Goal: Transaction & Acquisition: Purchase product/service

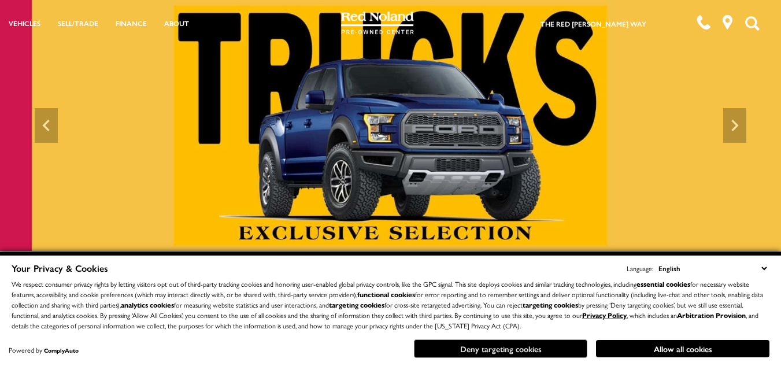
click at [554, 348] on button "Deny targeting cookies" at bounding box center [500, 348] width 173 height 18
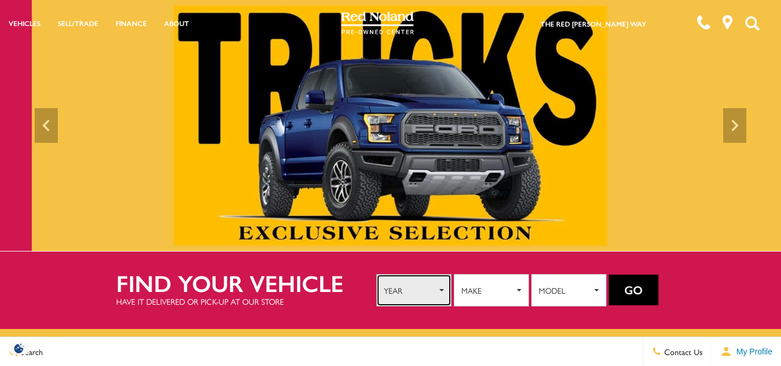
click at [437, 291] on button "Year" at bounding box center [413, 290] width 75 height 32
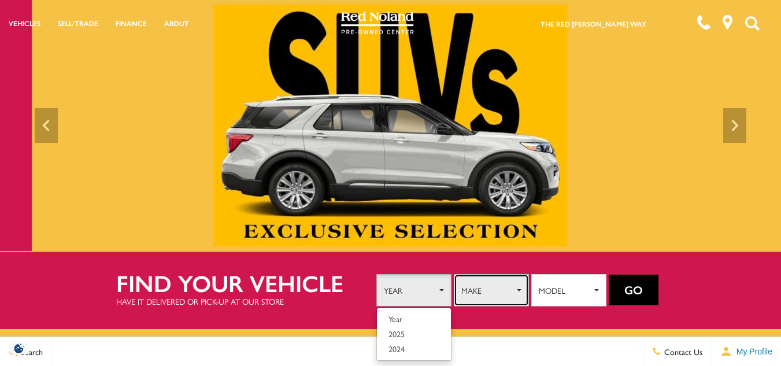
click at [505, 281] on span "Make" at bounding box center [487, 289] width 53 height 17
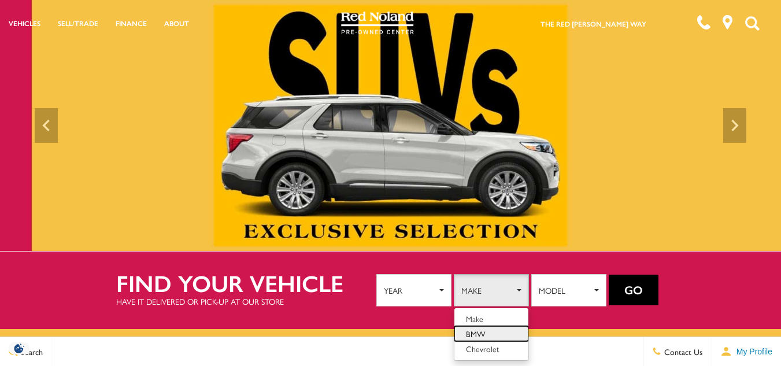
click at [498, 331] on link "BMW" at bounding box center [491, 333] width 74 height 15
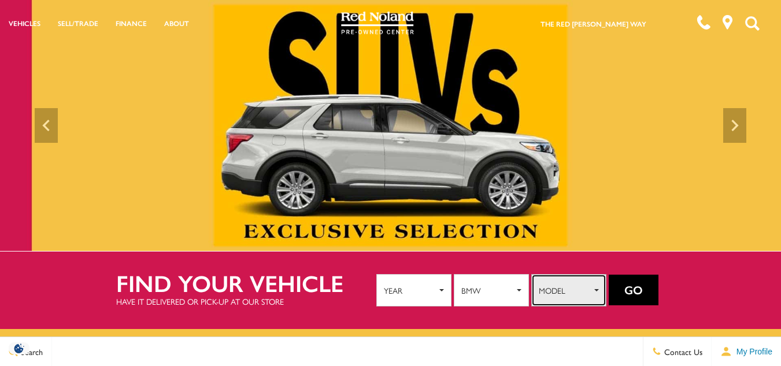
click at [593, 288] on button "Model" at bounding box center [568, 290] width 75 height 32
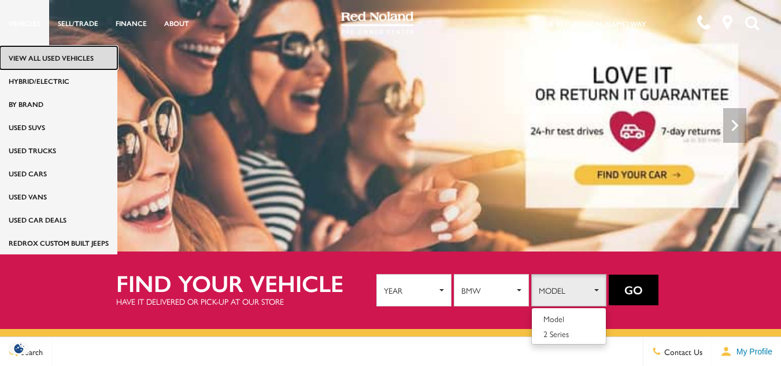
click at [35, 57] on link "View All Used Vehicles" at bounding box center [58, 57] width 117 height 23
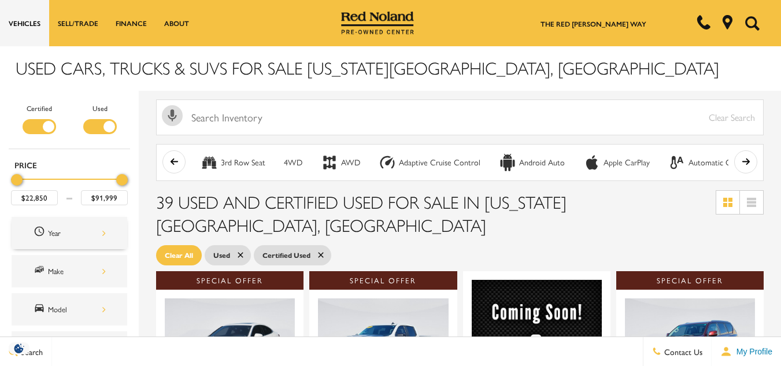
click at [107, 230] on div "Year" at bounding box center [70, 233] width 116 height 32
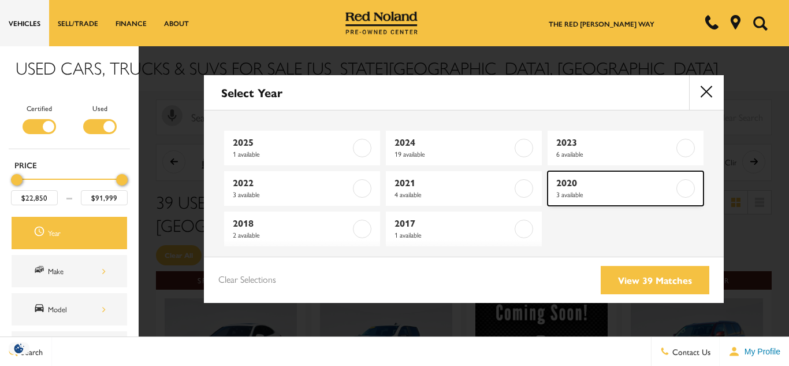
click at [660, 186] on span "2020" at bounding box center [615, 183] width 118 height 12
type input "$32,398"
type input "$39,014"
checkbox input "true"
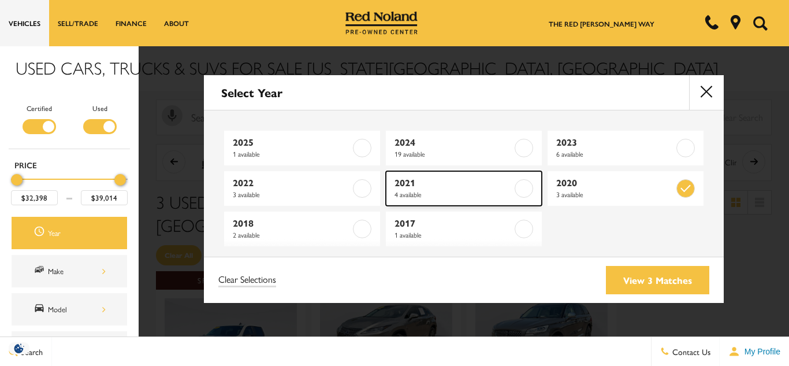
click at [515, 189] on label at bounding box center [524, 188] width 18 height 18
type input "$22,850"
type input "$42,999"
checkbox input "true"
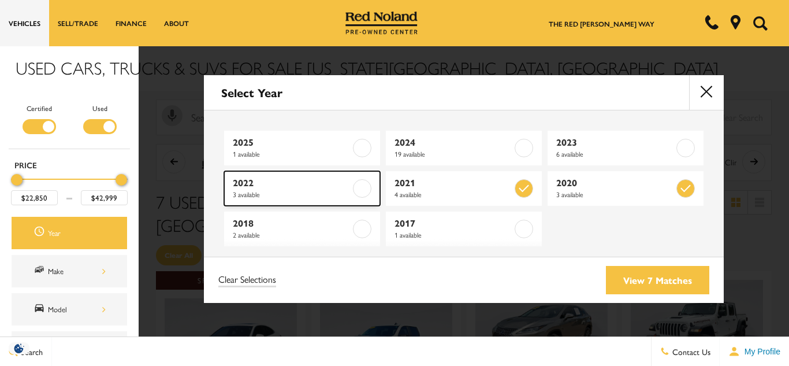
click at [367, 188] on label at bounding box center [362, 188] width 18 height 18
type input "$51,994"
checkbox input "true"
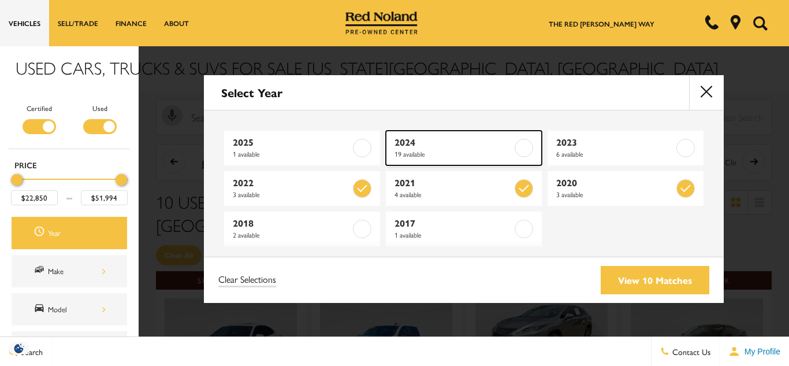
click at [524, 138] on link "2024 19 available" at bounding box center [464, 148] width 156 height 35
type input "$85,625"
checkbox input "true"
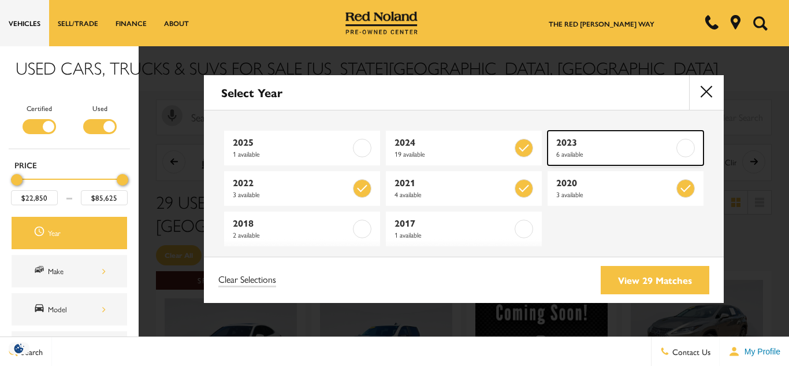
click at [684, 148] on label at bounding box center [686, 148] width 18 height 18
checkbox input "true"
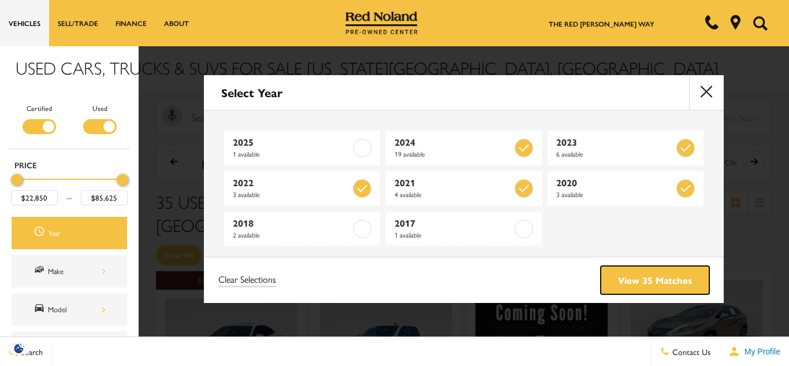
click at [647, 281] on link "View 35 Matches" at bounding box center [655, 280] width 109 height 28
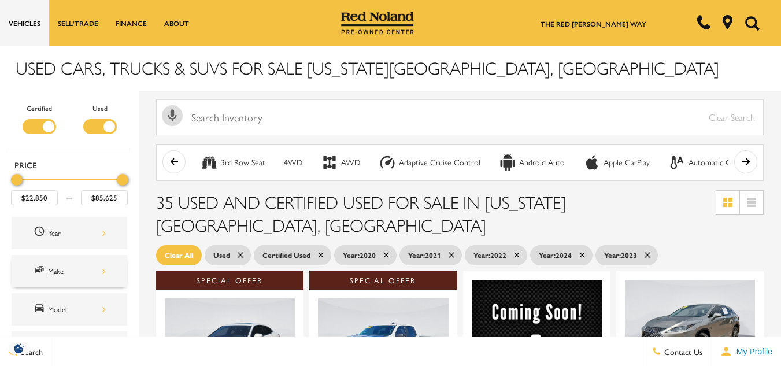
click at [102, 272] on div "Make" at bounding box center [77, 271] width 58 height 13
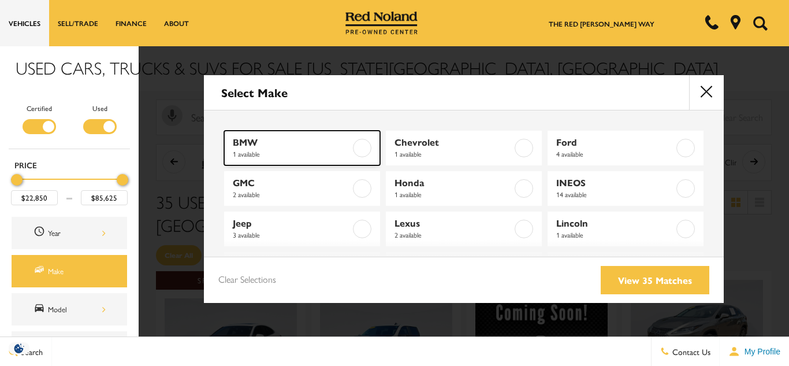
click at [361, 143] on label at bounding box center [362, 148] width 18 height 18
type input "$22,850"
checkbox input "true"
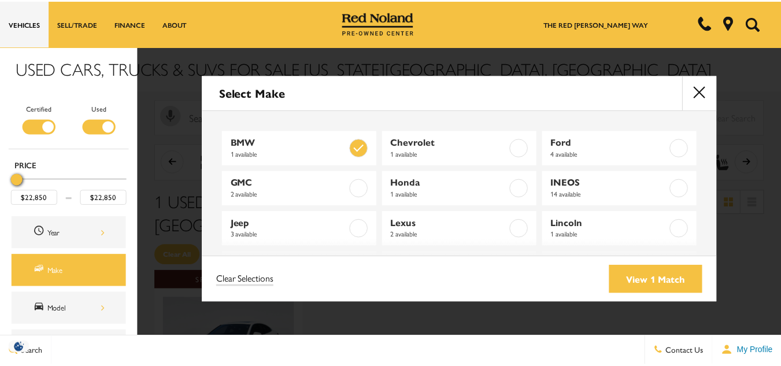
scroll to position [91, 0]
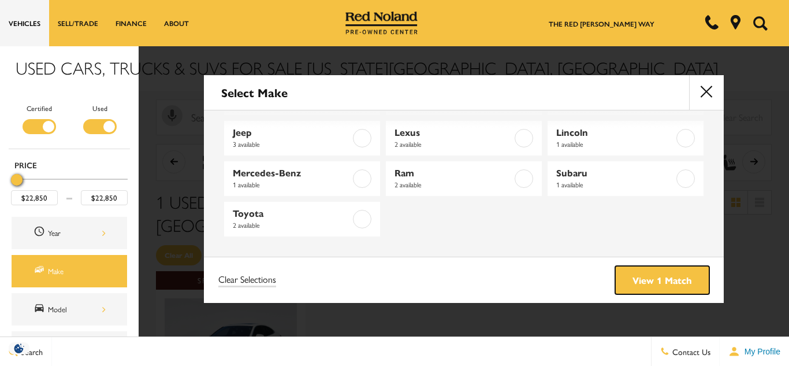
click at [680, 279] on link "View 1 Match" at bounding box center [662, 280] width 94 height 28
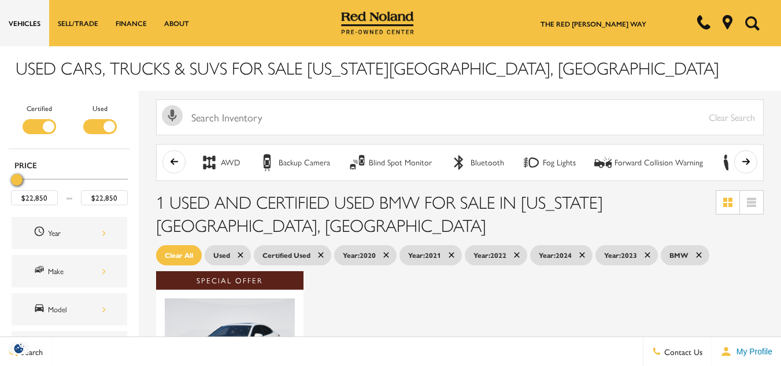
scroll to position [320, 0]
